Goal: Transaction & Acquisition: Purchase product/service

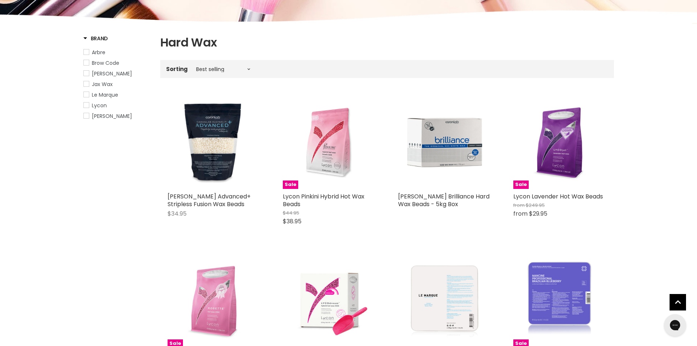
scroll to position [108, 0]
click at [213, 70] on select "Best selling Featured Price, low to high Price, high to low Alphabetically, A-Z…" at bounding box center [222, 69] width 61 height 6
select select "price-ascending"
click at [192, 66] on select "Best selling Featured Price, low to high Price, high to low Alphabetically, A-Z…" at bounding box center [222, 69] width 61 height 6
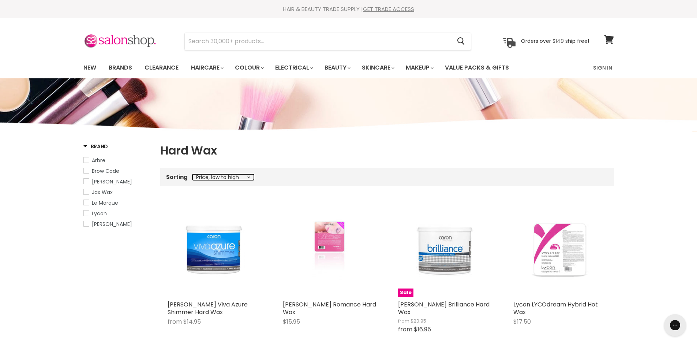
click at [219, 179] on select "Best selling Featured Price, low to high Price, high to low Alphabetically, A-Z…" at bounding box center [222, 177] width 61 height 6
select select "best-selling"
click at [192, 174] on select "Best selling Featured Price, low to high Price, high to low Alphabetically, A-Z…" at bounding box center [222, 177] width 61 height 6
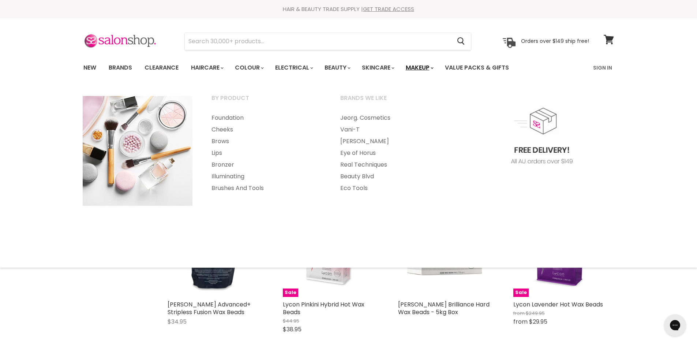
click at [419, 67] on link "Makeup" at bounding box center [419, 67] width 38 height 15
click at [422, 69] on link "Makeup" at bounding box center [419, 67] width 38 height 15
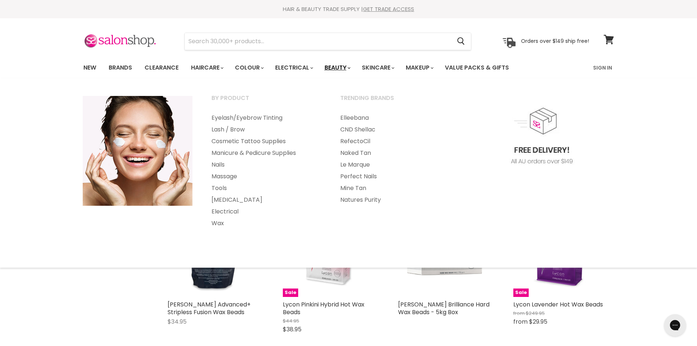
click at [345, 67] on link "Beauty" at bounding box center [337, 67] width 36 height 15
click at [345, 70] on link "Beauty" at bounding box center [337, 67] width 36 height 15
click at [349, 65] on link "Beauty" at bounding box center [337, 67] width 36 height 15
click at [346, 67] on link "Beauty" at bounding box center [337, 67] width 36 height 15
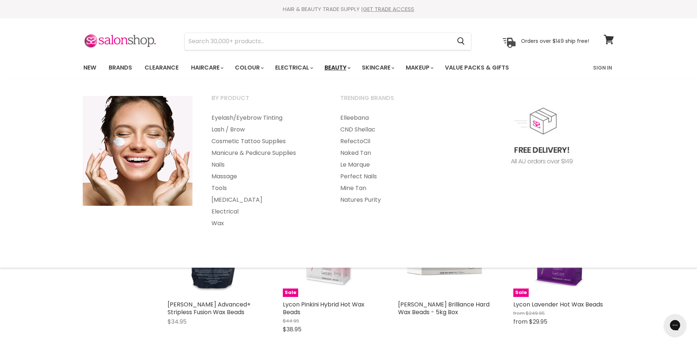
click at [345, 67] on link "Beauty" at bounding box center [337, 67] width 36 height 15
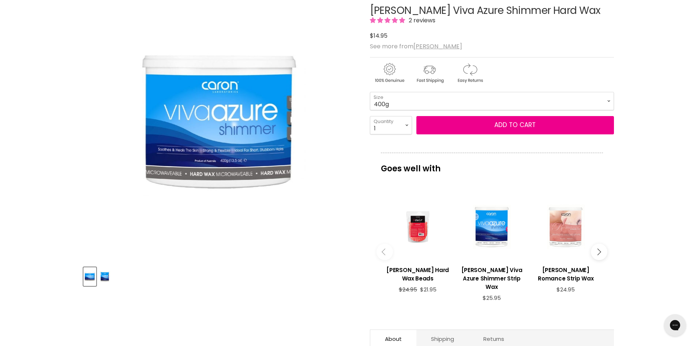
scroll to position [99, 0]
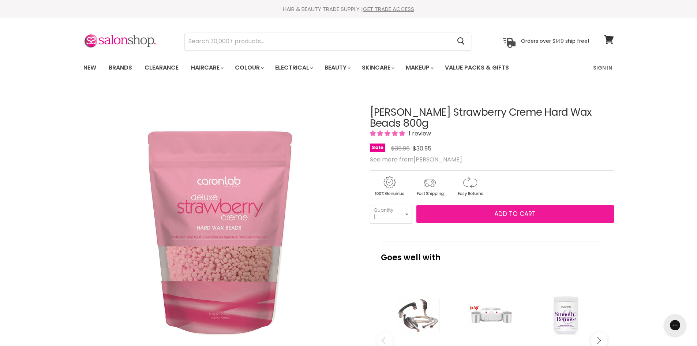
click at [487, 205] on button "Add to cart" at bounding box center [515, 214] width 198 height 18
click at [505, 209] on span "Add to cart" at bounding box center [514, 213] width 41 height 9
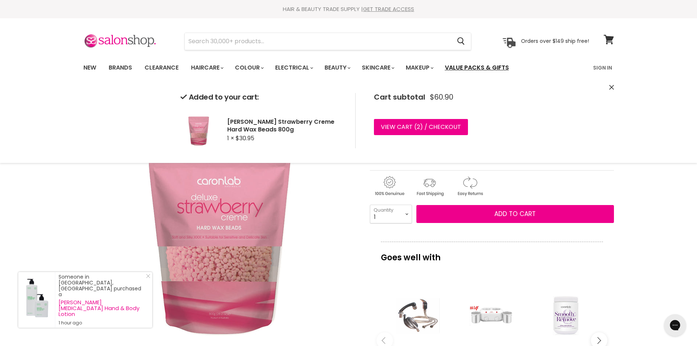
click at [470, 70] on link "Value Packs & Gifts" at bounding box center [477, 67] width 75 height 15
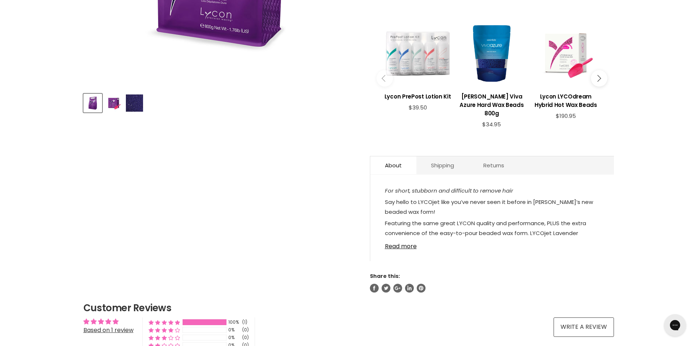
scroll to position [275, 0]
click at [457, 172] on link "Shipping" at bounding box center [442, 166] width 52 height 18
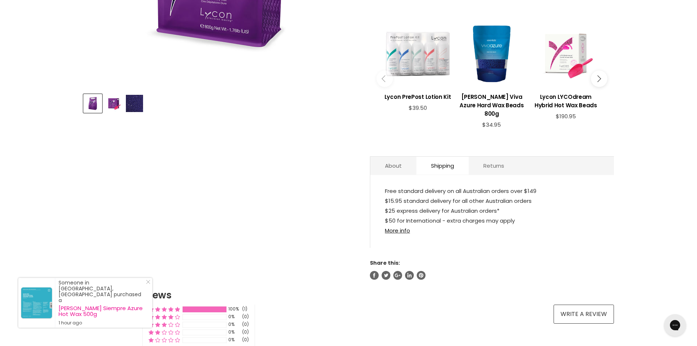
click at [495, 165] on link "Returns" at bounding box center [494, 166] width 50 height 18
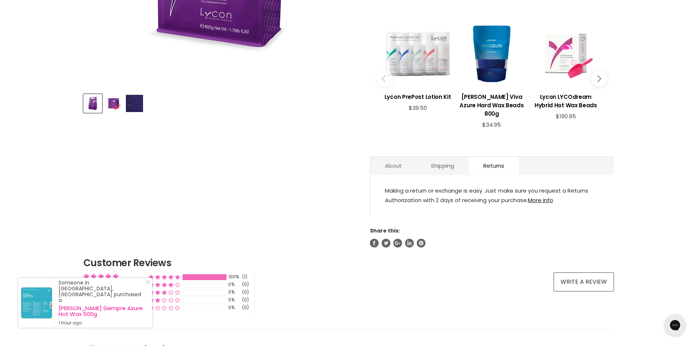
click at [406, 165] on link "About" at bounding box center [393, 166] width 46 height 18
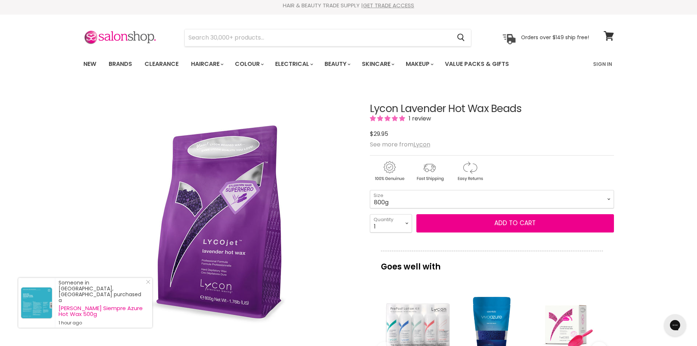
scroll to position [0, 0]
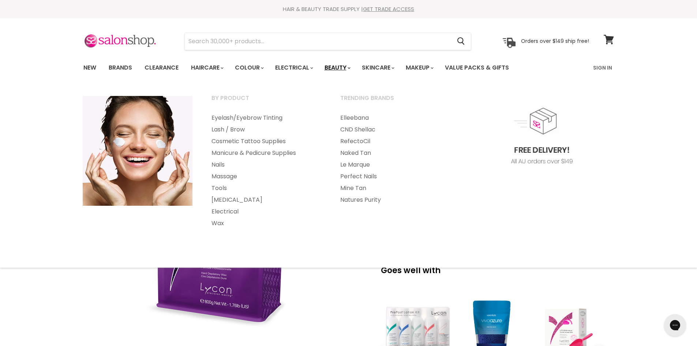
click at [338, 69] on link "Beauty" at bounding box center [337, 67] width 36 height 15
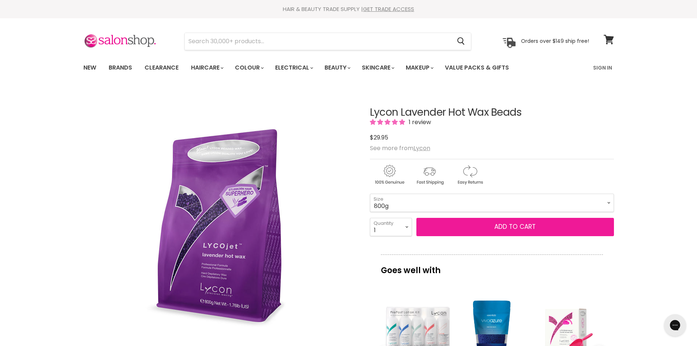
click at [452, 225] on button "Add to cart" at bounding box center [515, 227] width 198 height 18
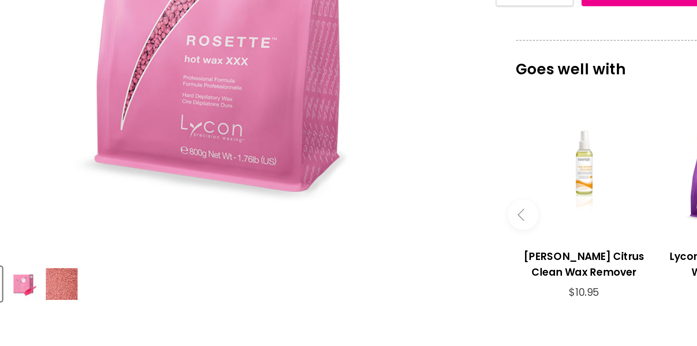
scroll to position [67, 0]
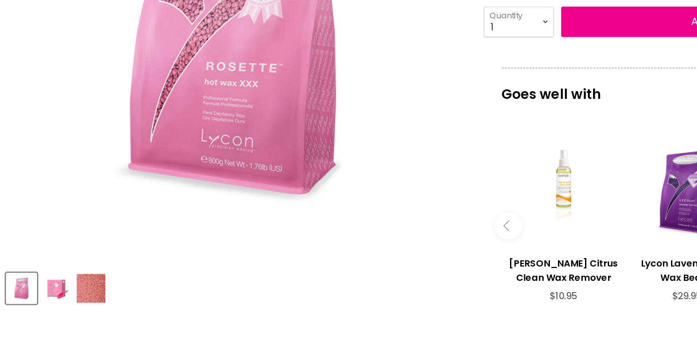
click at [122, 311] on img "Product thumbnails" at bounding box center [113, 311] width 17 height 17
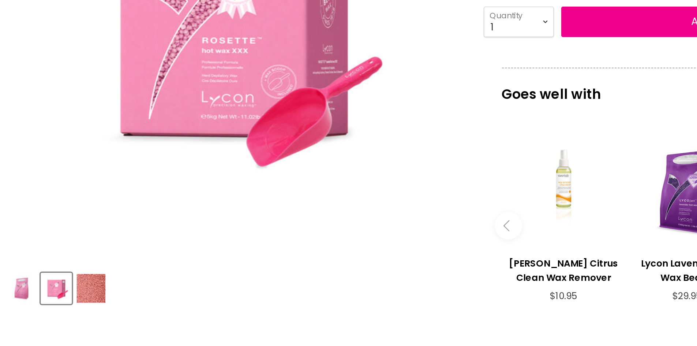
click at [135, 312] on img "Product thumbnails" at bounding box center [134, 311] width 17 height 17
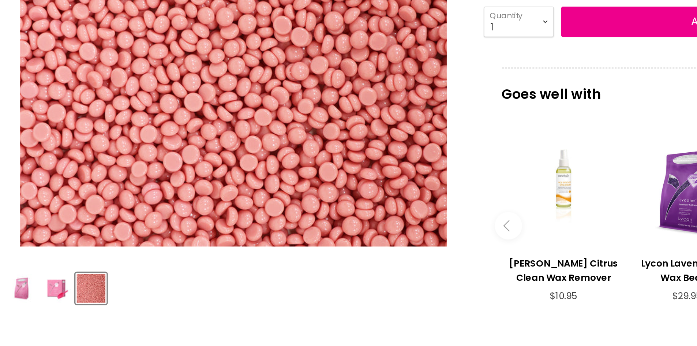
click at [229, 298] on div "Click or scroll to zoom Tap or pinch to zoom Click or scroll to zoom" at bounding box center [219, 171] width 273 height 299
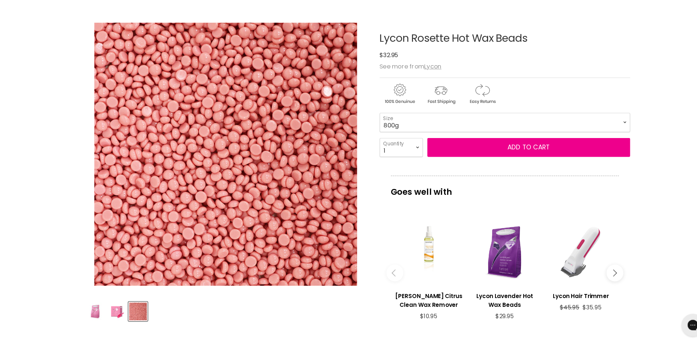
scroll to position [68, 0]
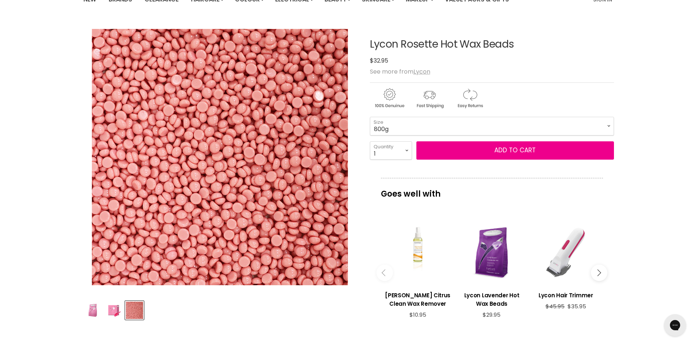
click at [91, 304] on img "Product thumbnails" at bounding box center [92, 310] width 17 height 17
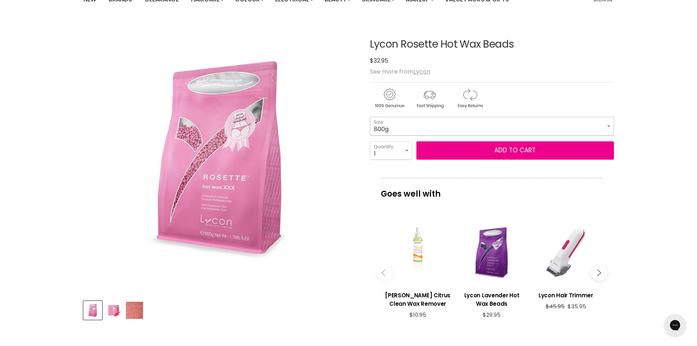
click at [455, 128] on select "800g 5kg" at bounding box center [492, 126] width 244 height 18
click at [370, 117] on select "800g 5kg" at bounding box center [492, 126] width 244 height 18
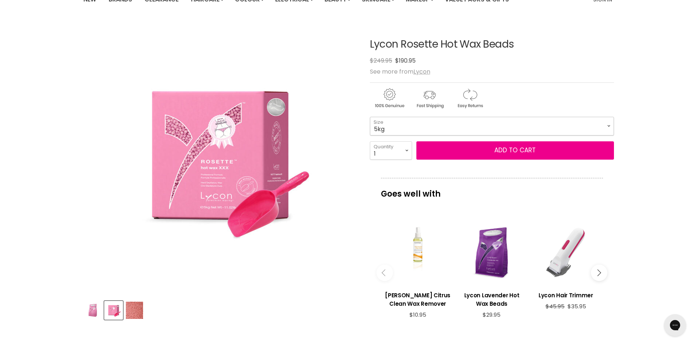
click at [427, 118] on select "800g 5kg" at bounding box center [492, 126] width 244 height 18
select select "800g"
click at [370, 117] on select "800g 5kg" at bounding box center [492, 126] width 244 height 18
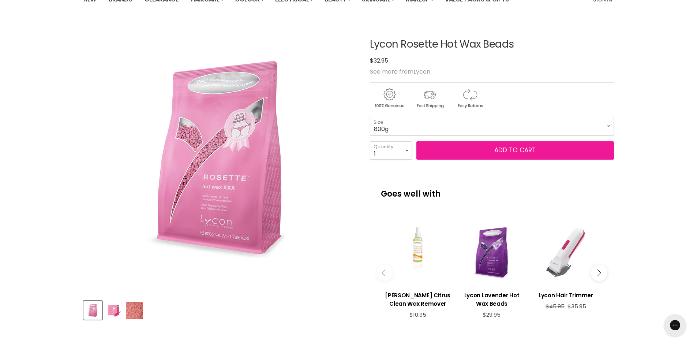
click at [447, 152] on button "Add to cart" at bounding box center [515, 150] width 198 height 18
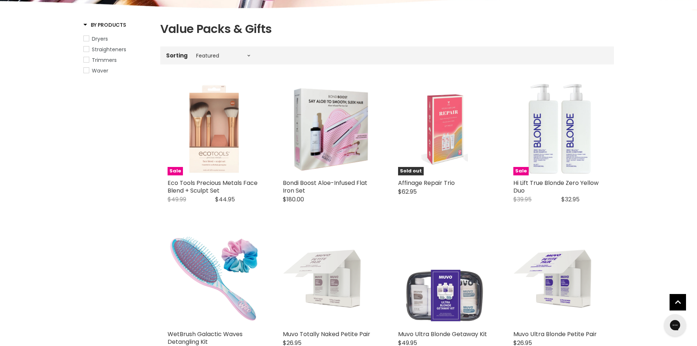
scroll to position [122, 0]
click at [247, 57] on select "Best selling Featured Price, low to high Price, high to low Alphabetically, A-Z…" at bounding box center [222, 55] width 61 height 6
select select "price-ascending"
click at [192, 52] on select "Best selling Featured Price, low to high Price, high to low Alphabetically, A-Z…" at bounding box center [222, 55] width 61 height 6
select select "price-ascending"
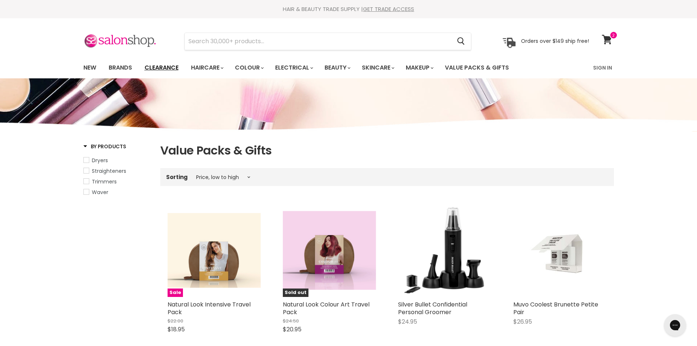
click at [166, 66] on link "Clearance" at bounding box center [161, 67] width 45 height 15
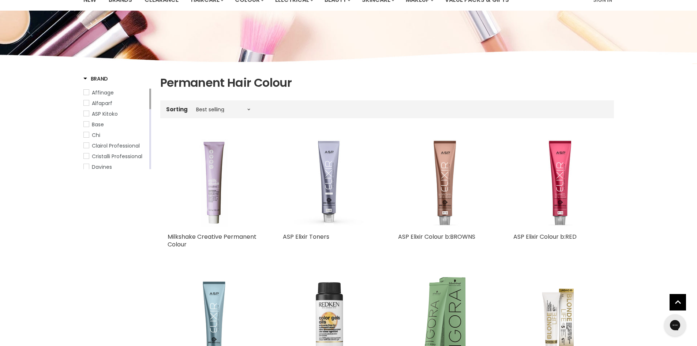
scroll to position [42, 0]
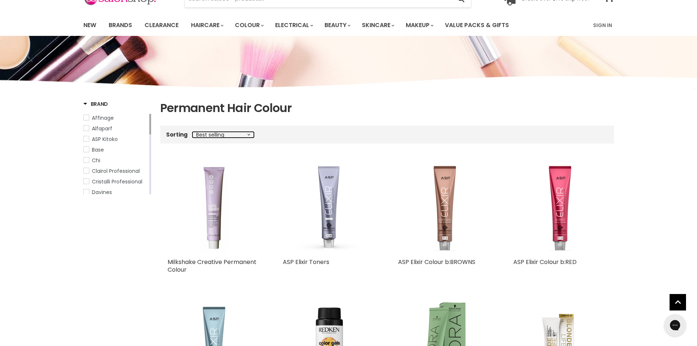
click at [217, 137] on select "Best selling Featured Price, low to high Price, high to low Alphabetically, A-Z…" at bounding box center [222, 135] width 61 height 6
select select "price-ascending"
click at [192, 132] on select "Best selling Featured Price, low to high Price, high to low Alphabetically, A-Z…" at bounding box center [222, 135] width 61 height 6
select select "price-ascending"
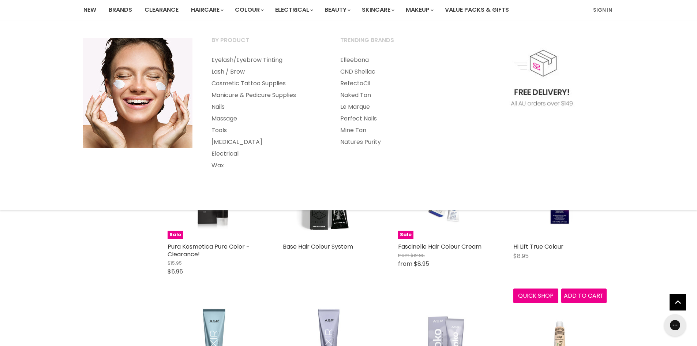
scroll to position [62, 0]
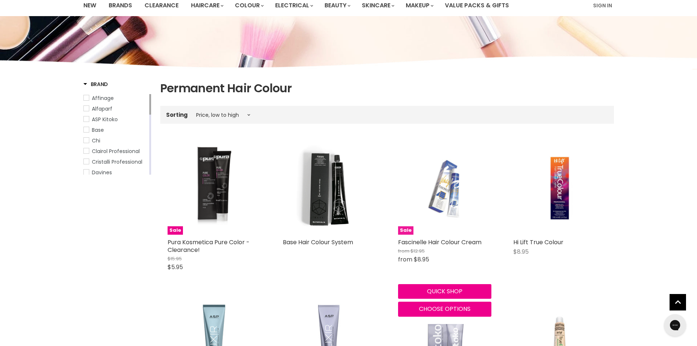
click at [452, 215] on img "Main content" at bounding box center [445, 187] width 62 height 93
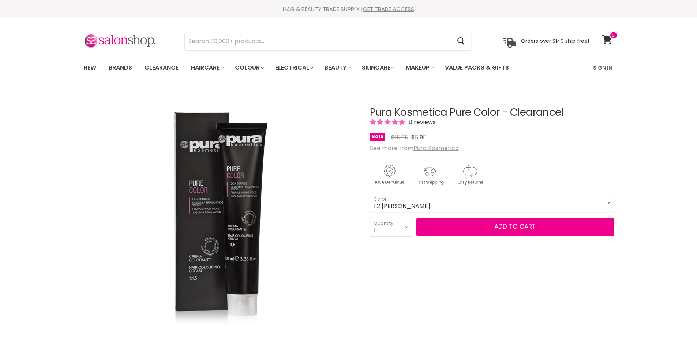
scroll to position [33, 0]
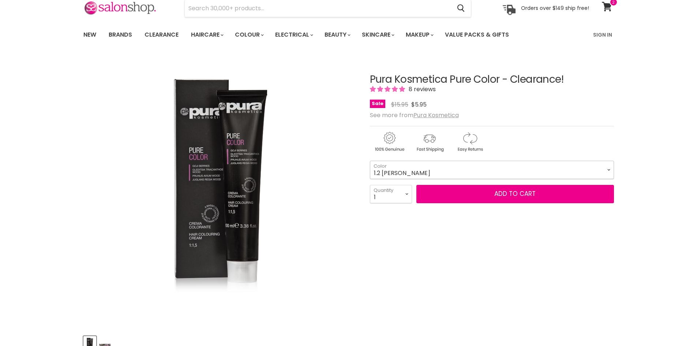
click at [417, 166] on select "1.2 [PERSON_NAME] 4.2 Medium [PERSON_NAME] 4.7 Medium Cocoa Chestnut 5.1 Light …" at bounding box center [492, 170] width 244 height 18
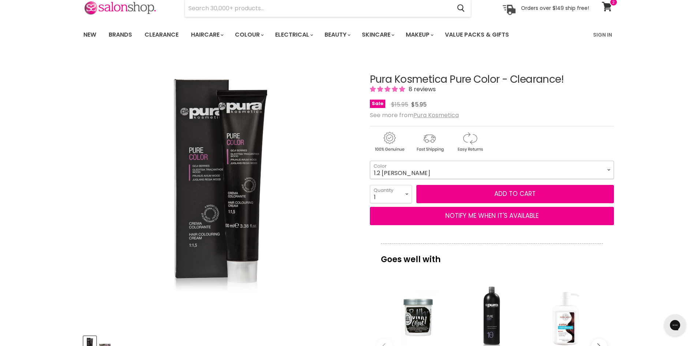
scroll to position [0, 0]
click at [370, 161] on select "1.2 [PERSON_NAME] 4.2 Medium [PERSON_NAME] 4.7 Medium Cocoa Chestnut 5.1 Light …" at bounding box center [492, 170] width 244 height 18
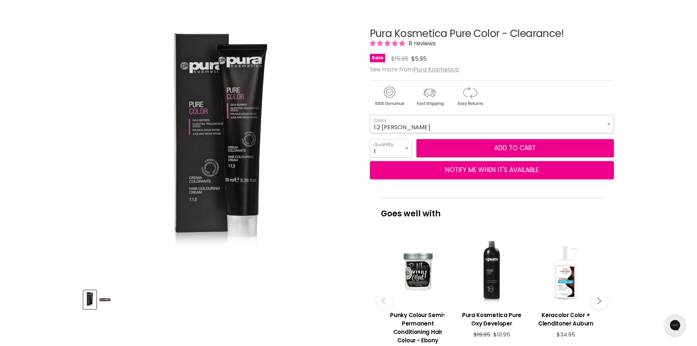
scroll to position [118, 0]
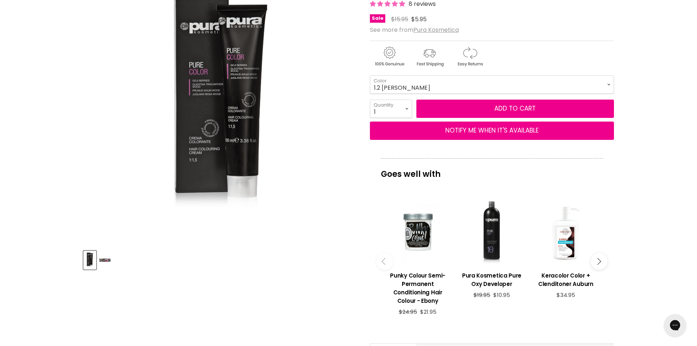
click at [104, 261] on img "Product thumbnails" at bounding box center [104, 259] width 11 height 17
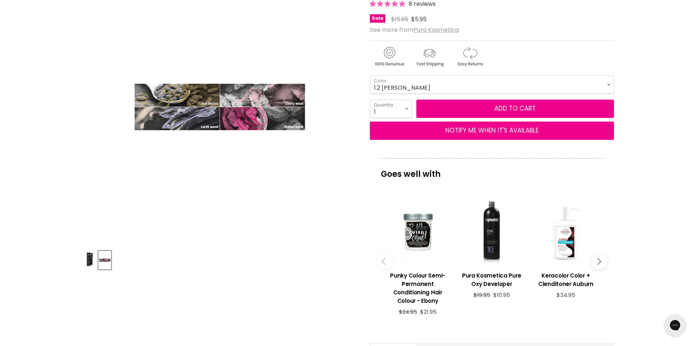
click at [90, 262] on img "Product thumbnails" at bounding box center [89, 259] width 11 height 17
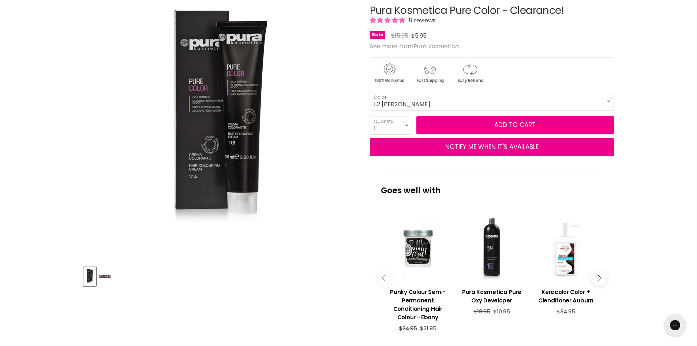
scroll to position [105, 0]
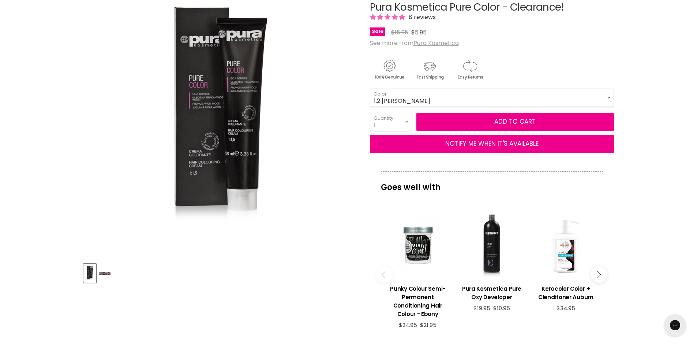
click at [109, 276] on img "Product thumbnails" at bounding box center [104, 273] width 11 height 17
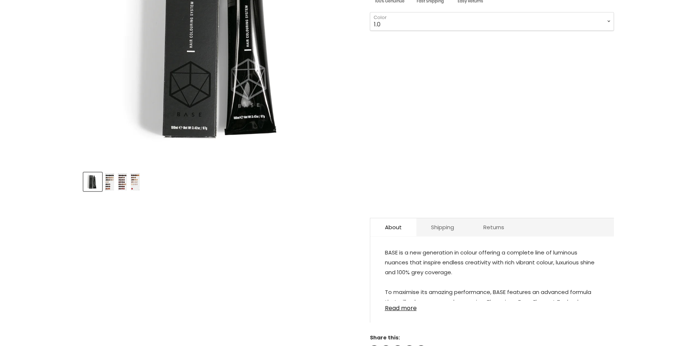
scroll to position [197, 0]
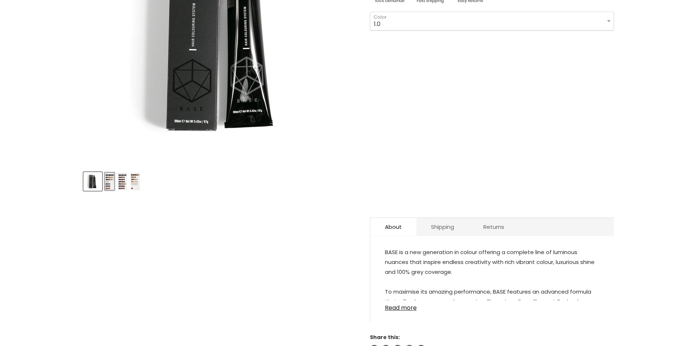
click at [114, 179] on button "Product thumbnails" at bounding box center [109, 181] width 11 height 19
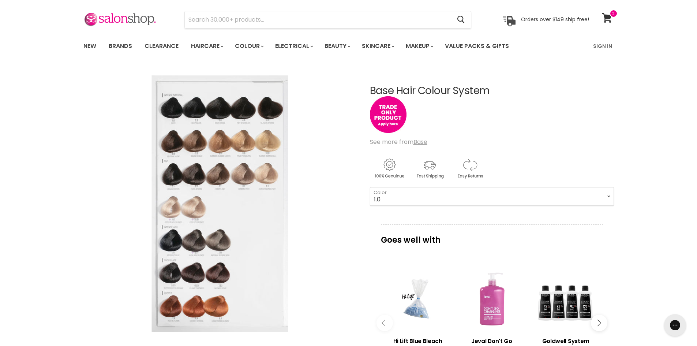
scroll to position [21, 0]
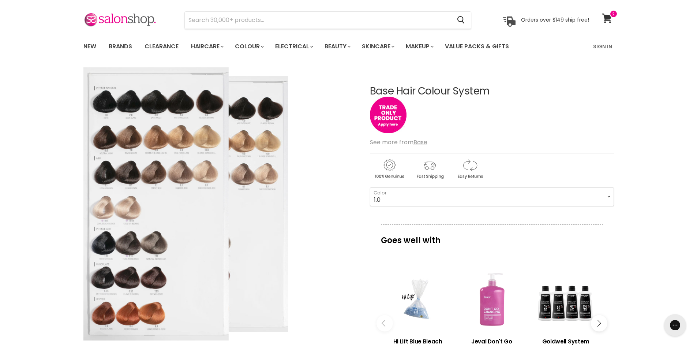
click at [177, 97] on img "Base Hair Colour System image. Click or Scroll to Zoom." at bounding box center [156, 203] width 146 height 273
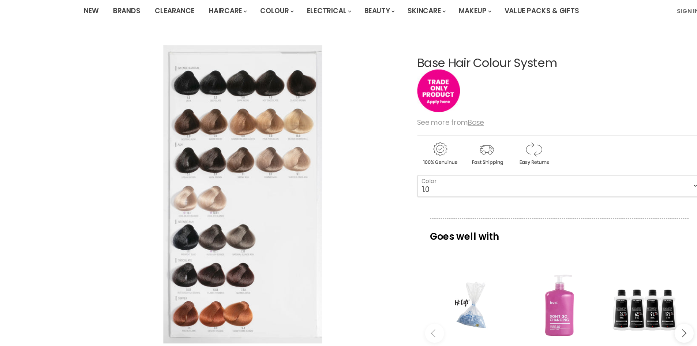
scroll to position [57, 0]
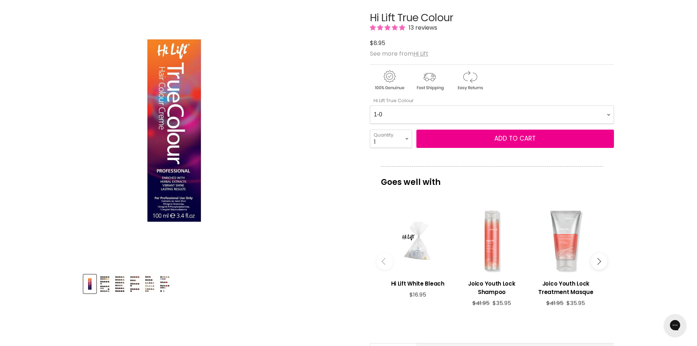
scroll to position [95, 0]
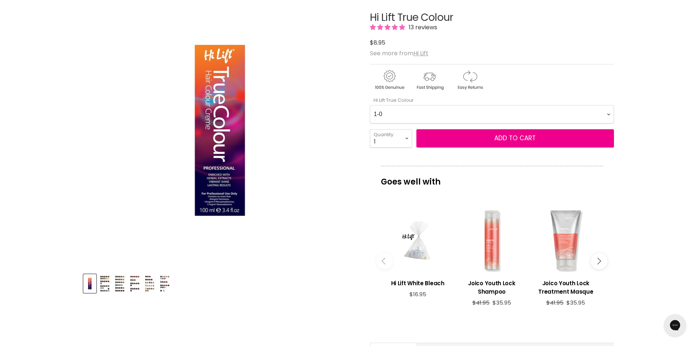
click at [105, 285] on img "Product thumbnails" at bounding box center [104, 283] width 11 height 17
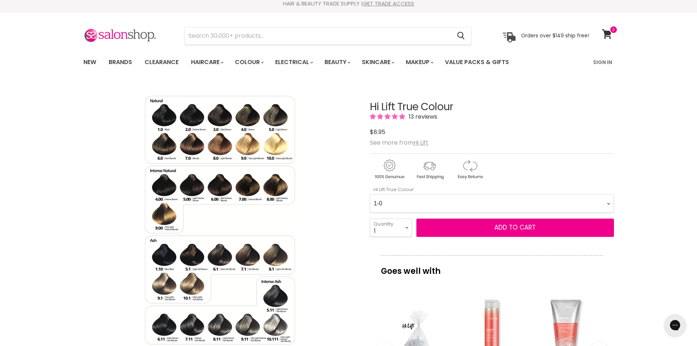
scroll to position [0, 0]
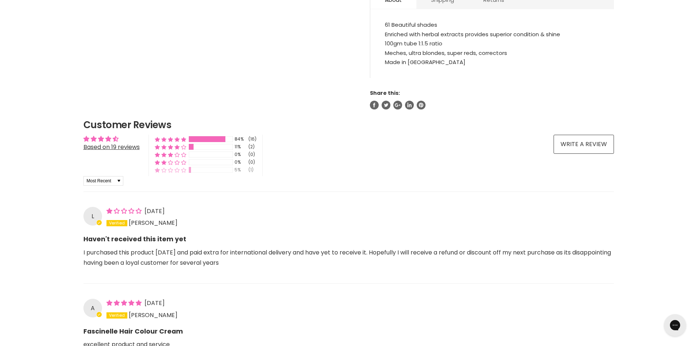
click at [211, 171] on div "Main content" at bounding box center [211, 170] width 44 height 6
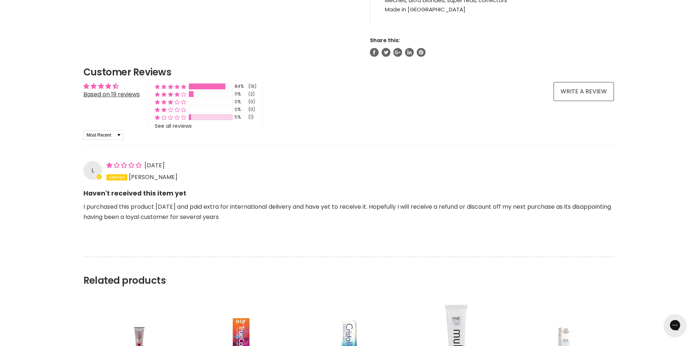
scroll to position [493, 0]
click at [215, 97] on div "Main content" at bounding box center [211, 95] width 44 height 6
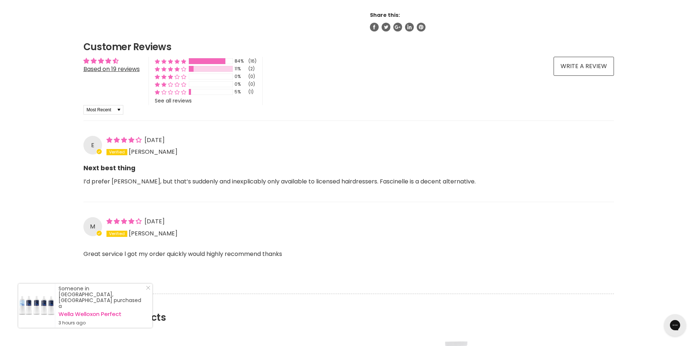
scroll to position [518, 0]
click at [223, 59] on div "Main content" at bounding box center [207, 62] width 37 height 6
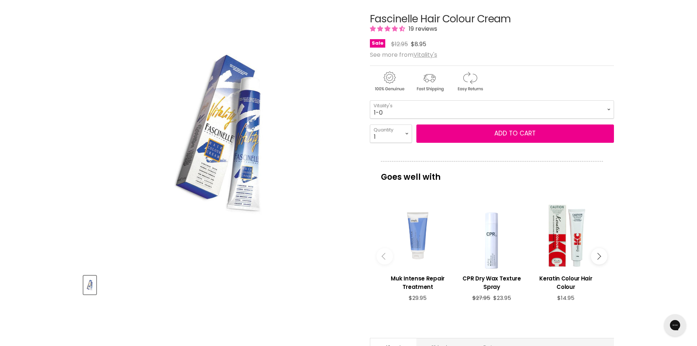
scroll to position [83, 0]
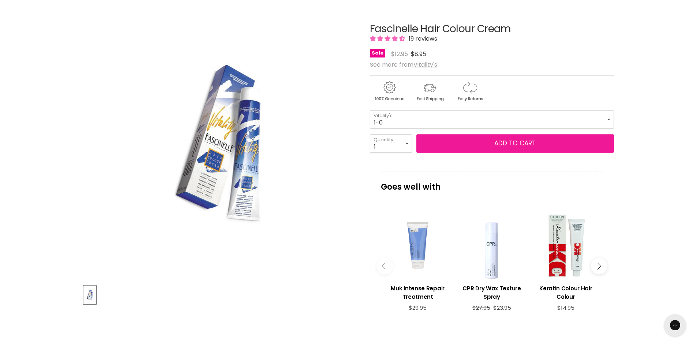
click at [473, 150] on button "Add to cart" at bounding box center [515, 143] width 198 height 18
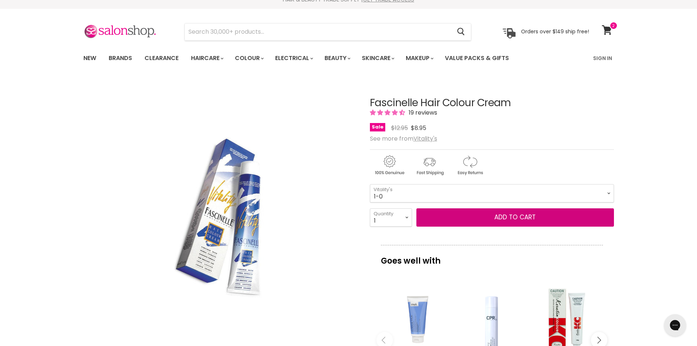
scroll to position [10, 0]
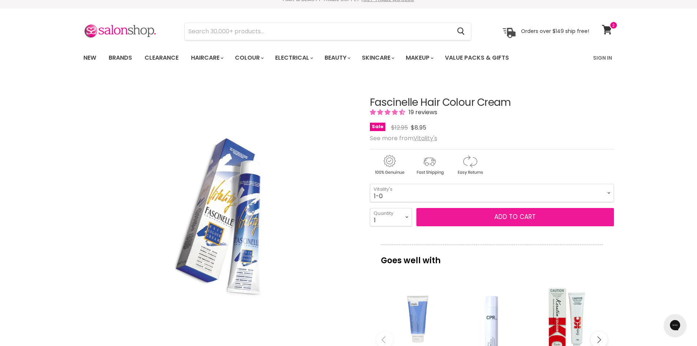
click at [481, 214] on button "Add to cart" at bounding box center [515, 217] width 198 height 18
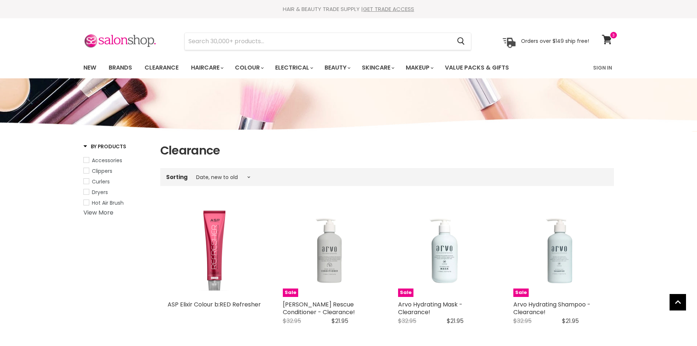
select select "created-descending"
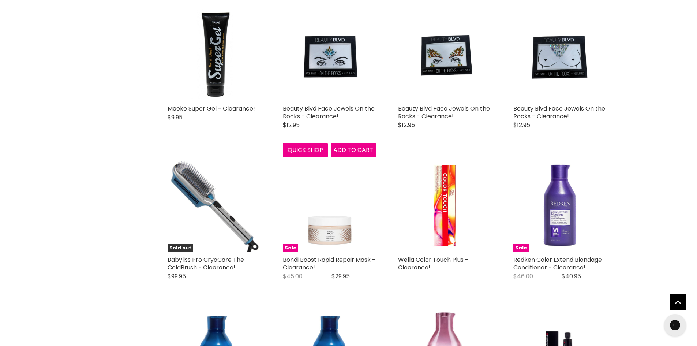
scroll to position [499, 0]
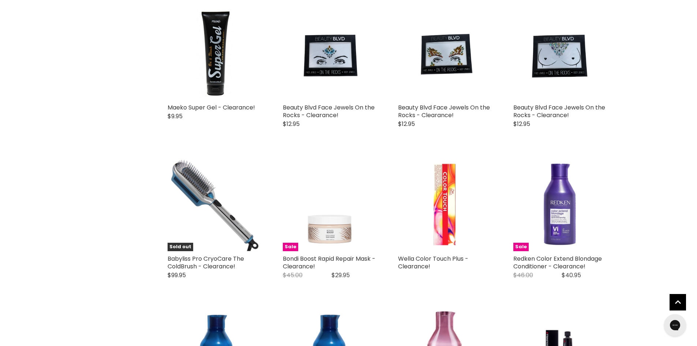
click at [455, 183] on img "Main content" at bounding box center [444, 204] width 93 height 93
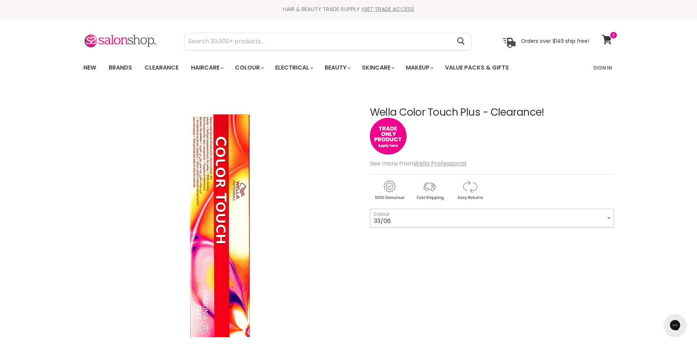
click at [432, 224] on select "33/06 44/05 44/06" at bounding box center [492, 218] width 244 height 18
click at [423, 223] on select "33/06 44/05 44/06" at bounding box center [492, 218] width 244 height 18
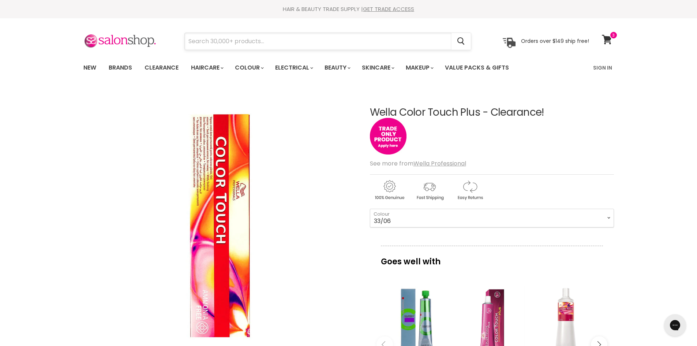
click at [221, 46] on input "Search" at bounding box center [318, 41] width 267 height 17
type input "wax"
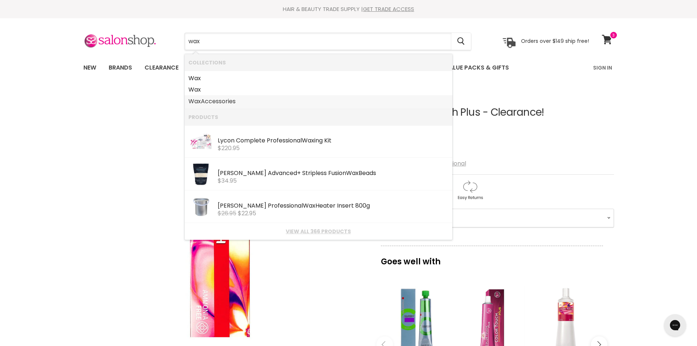
click at [209, 100] on link "Wax Accessories" at bounding box center [318, 102] width 260 height 12
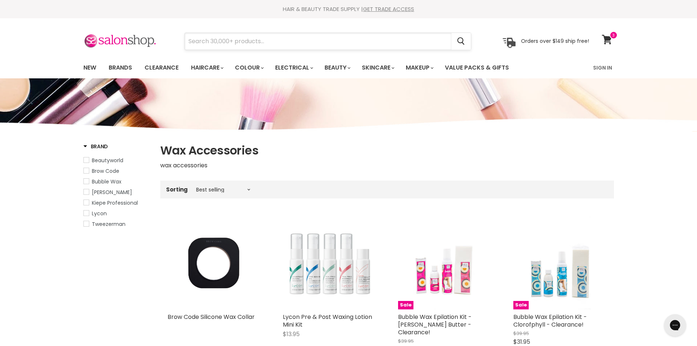
click at [231, 46] on input "Search" at bounding box center [318, 41] width 267 height 17
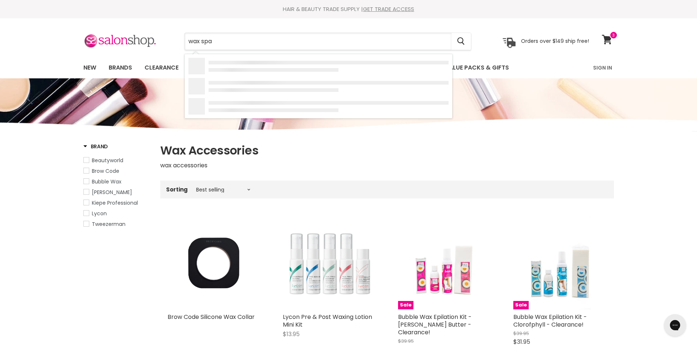
type input "wax spat"
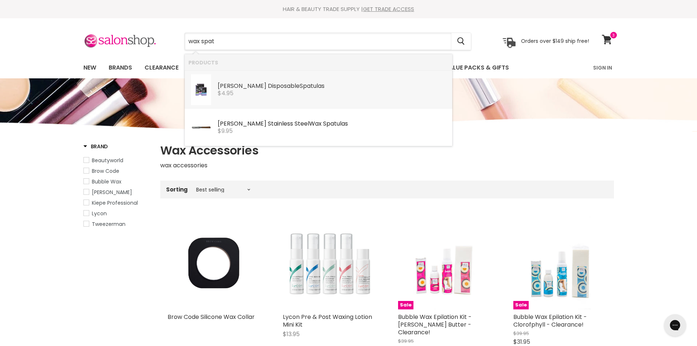
click at [244, 88] on div "Caron Disposable Spat ulas" at bounding box center [333, 87] width 231 height 8
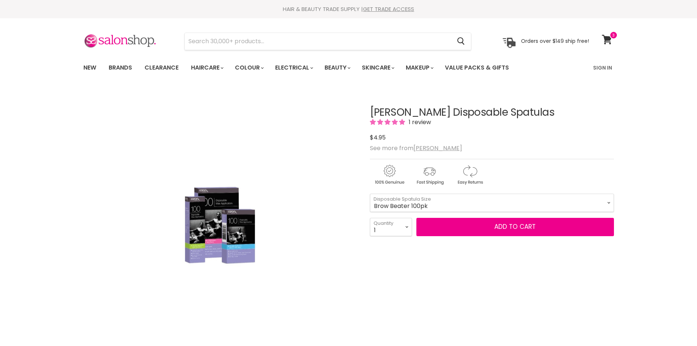
scroll to position [133, 0]
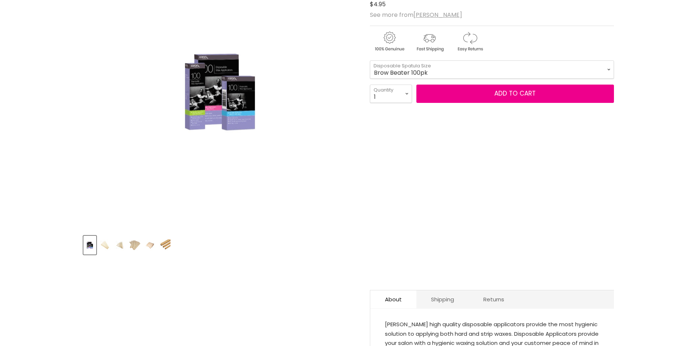
click at [168, 249] on img "Product thumbnails" at bounding box center [164, 244] width 11 height 17
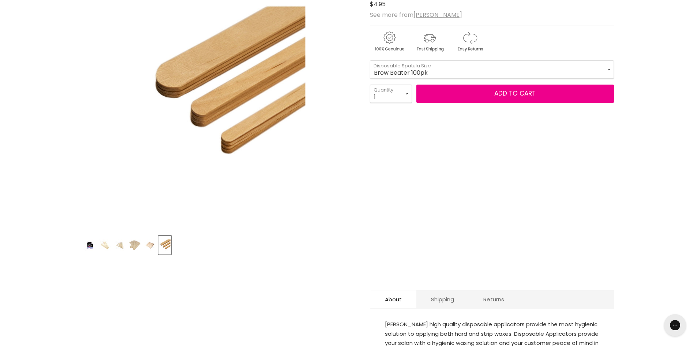
scroll to position [0, 0]
click at [143, 247] on button "Product thumbnails" at bounding box center [149, 245] width 13 height 19
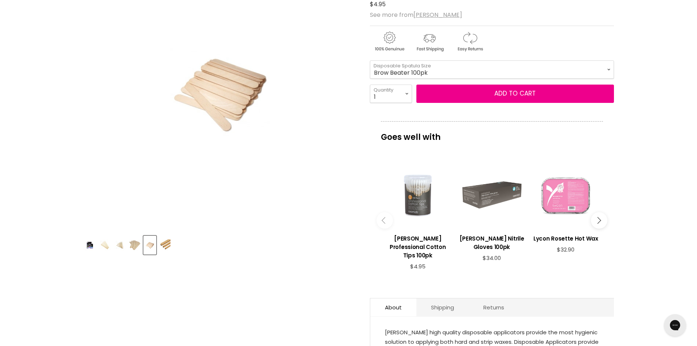
click at [130, 246] on img "Product thumbnails" at bounding box center [134, 244] width 11 height 17
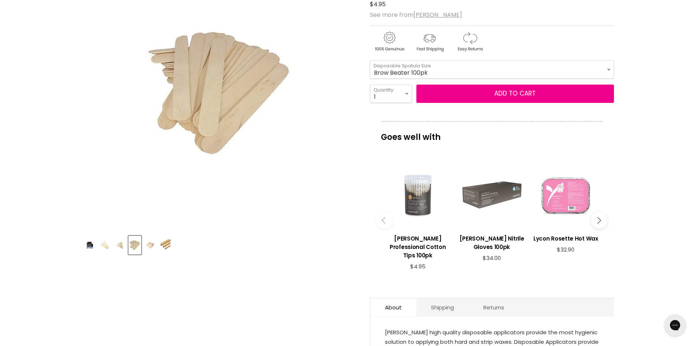
click at [117, 244] on img "Product thumbnails" at bounding box center [119, 244] width 11 height 17
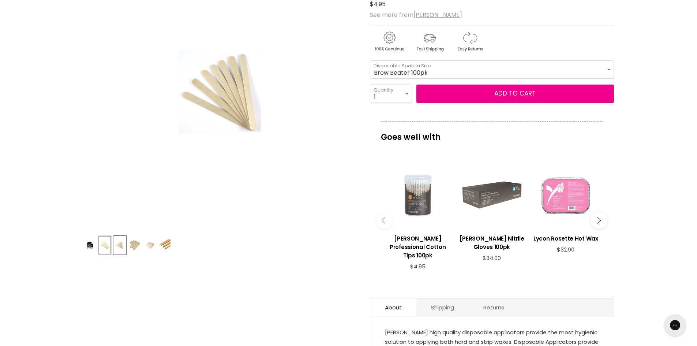
click at [98, 244] on button "Product thumbnails" at bounding box center [104, 245] width 13 height 19
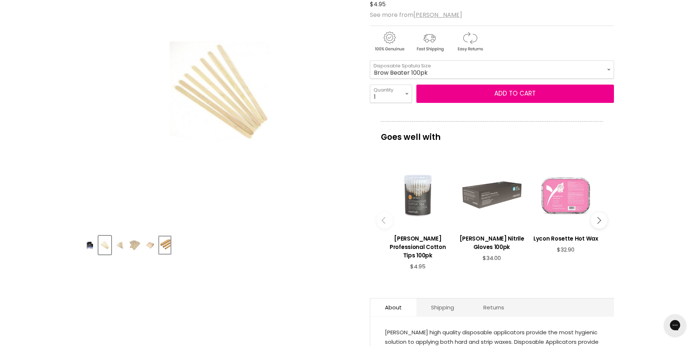
click at [158, 244] on button "Product thumbnails" at bounding box center [164, 245] width 13 height 19
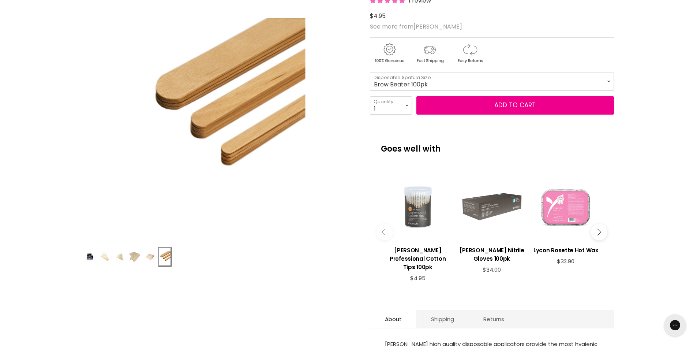
scroll to position [121, 0]
click at [433, 86] on select "Brow Beater 100pk Brow Beater 500pk Small (Icy Pole) 100pk Small (Icy Pole) 500…" at bounding box center [492, 81] width 244 height 18
click at [370, 72] on select "Brow Beater 100pk Brow Beater 500pk Small (Icy Pole) 100pk Small (Icy Pole) 500…" at bounding box center [492, 81] width 244 height 18
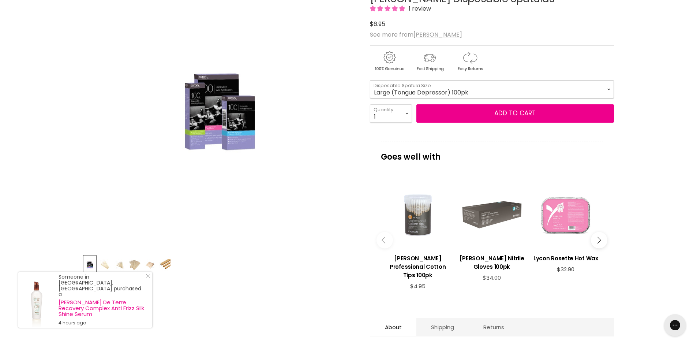
scroll to position [113, 0]
click at [412, 90] on select "Brow Beater 100pk Brow Beater 500pk Small (Icy Pole) 100pk Small (Icy Pole) 500…" at bounding box center [492, 90] width 244 height 18
click at [370, 81] on select "Brow Beater 100pk Brow Beater 500pk Small (Icy Pole) 100pk Small (Icy Pole) 500…" at bounding box center [492, 90] width 244 height 18
select select "Maxi 100pk"
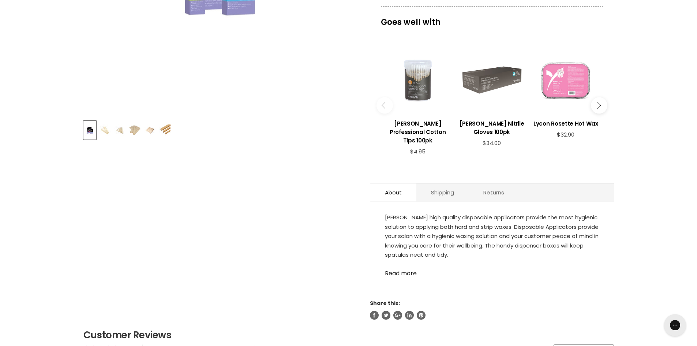
scroll to position [215, 0]
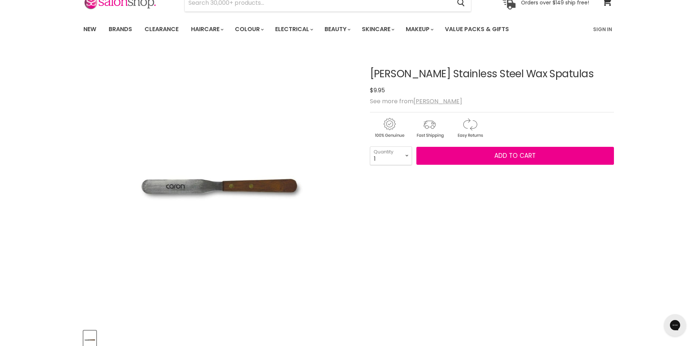
scroll to position [38, 0]
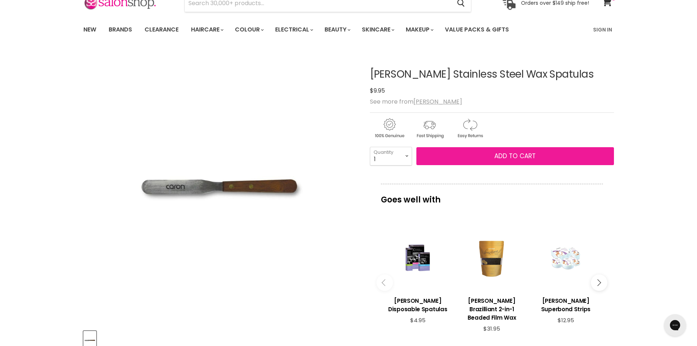
click at [479, 158] on button "Add to cart" at bounding box center [515, 156] width 198 height 18
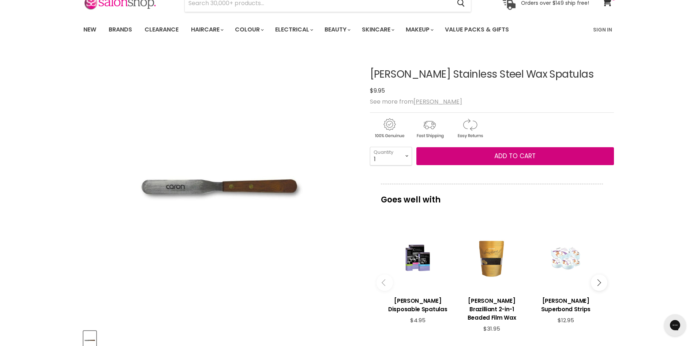
scroll to position [0, 0]
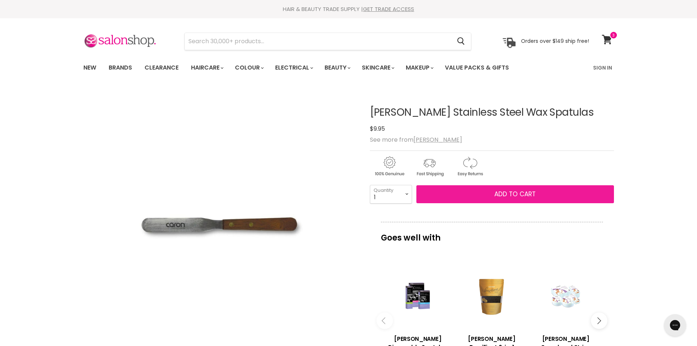
click at [487, 194] on button "Add to cart" at bounding box center [515, 194] width 198 height 18
